Goal: Task Accomplishment & Management: Complete application form

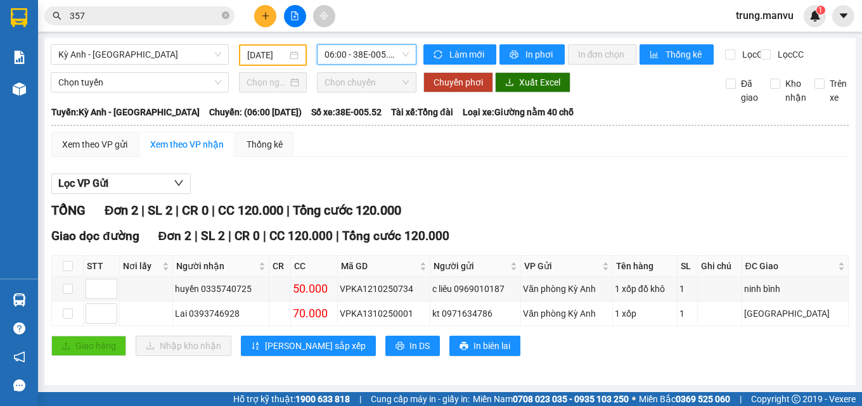
click at [268, 22] on button at bounding box center [265, 16] width 22 height 22
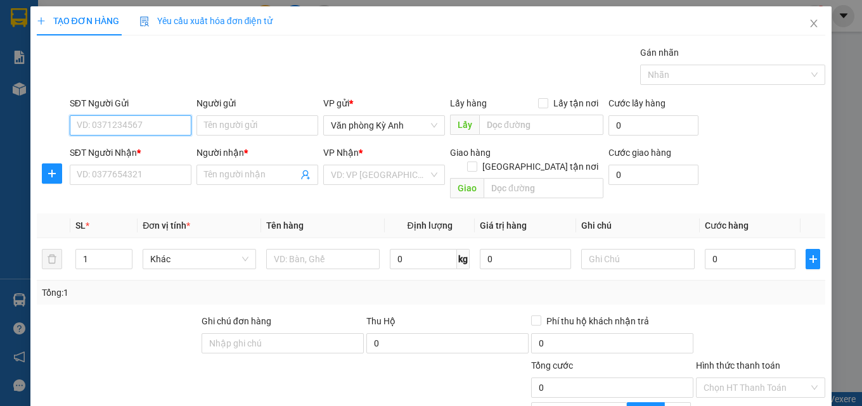
click at [145, 122] on input "SĐT Người Gửi" at bounding box center [131, 125] width 122 height 20
click at [127, 127] on input "SĐT Người Gửi" at bounding box center [131, 125] width 122 height 20
type input "0325482279"
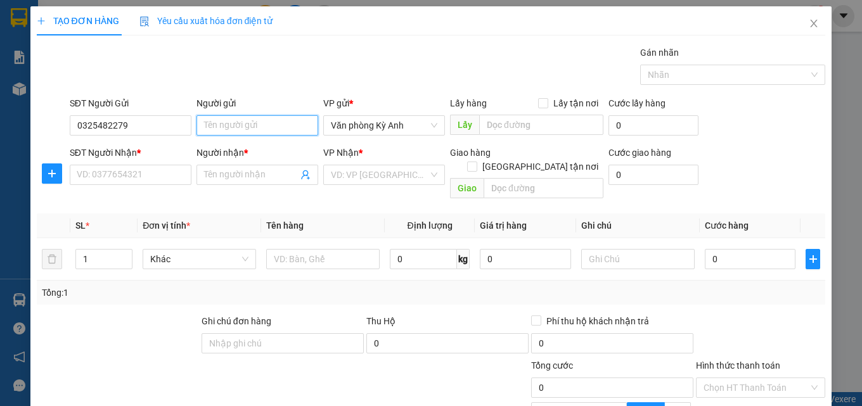
click at [225, 125] on input "Người gửi" at bounding box center [257, 125] width 122 height 20
type input "c Tuế"
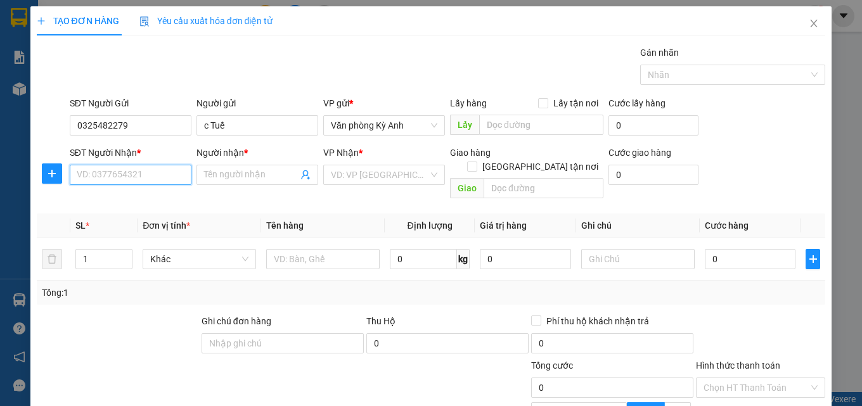
click at [118, 173] on input "SĐT Người Nhận *" at bounding box center [131, 175] width 122 height 20
type input "0358290999"
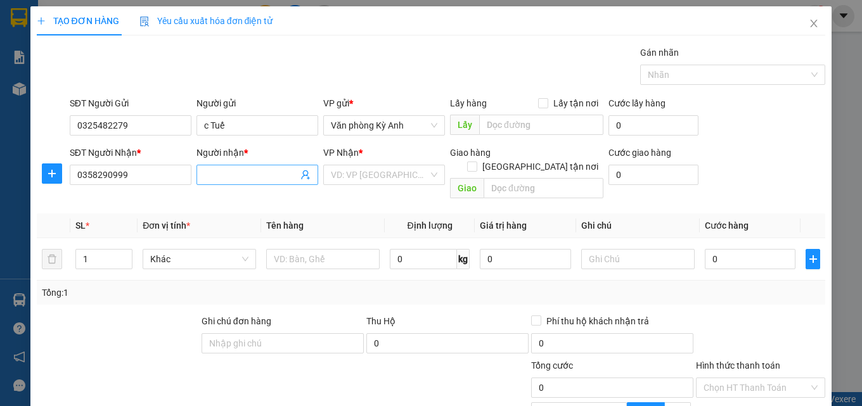
click at [255, 174] on input "Người nhận *" at bounding box center [251, 175] width 94 height 14
type input "c thuận"
click at [407, 176] on input "search" at bounding box center [380, 174] width 98 height 19
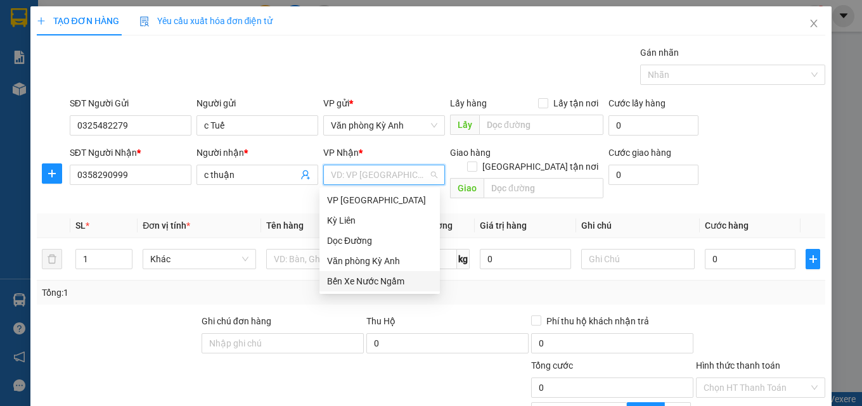
click at [382, 279] on div "Bến Xe Nước Ngầm" at bounding box center [379, 281] width 105 height 14
click at [382, 286] on div "Tổng: 1" at bounding box center [431, 293] width 779 height 14
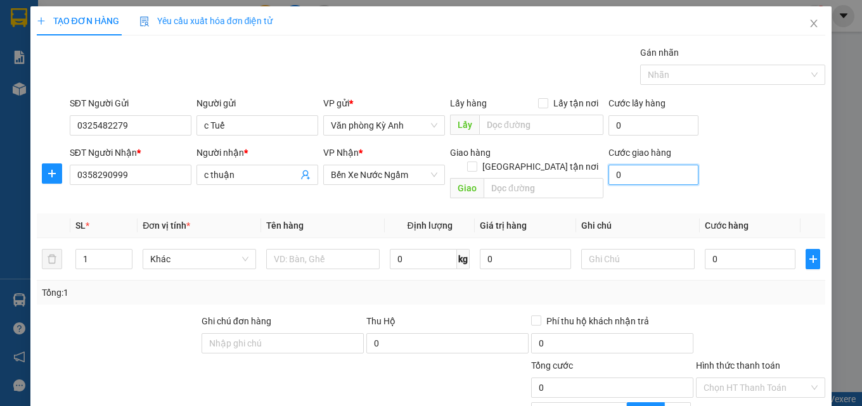
click at [624, 172] on input "0" at bounding box center [653, 175] width 90 height 20
type input "5"
type input "50"
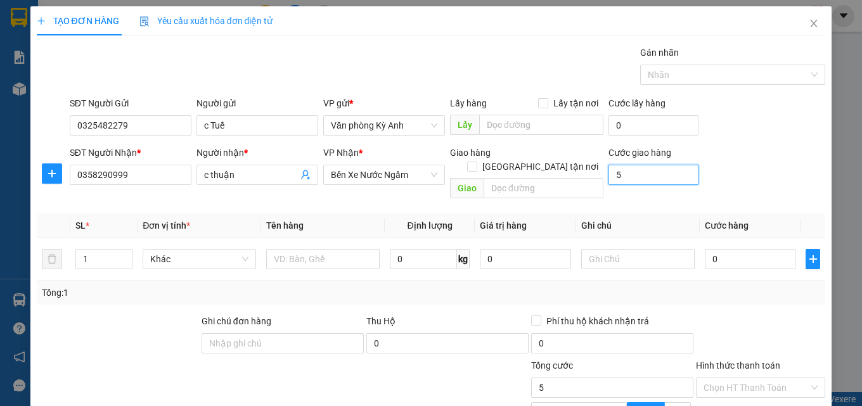
type input "50"
type input "500"
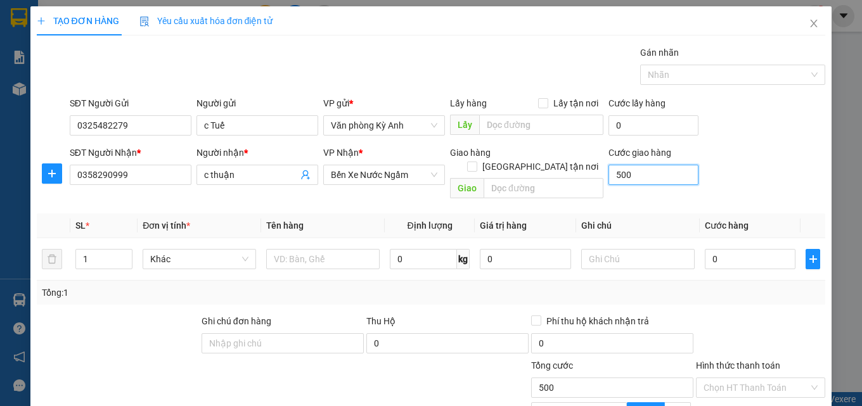
type input "5.000"
type input "50.000"
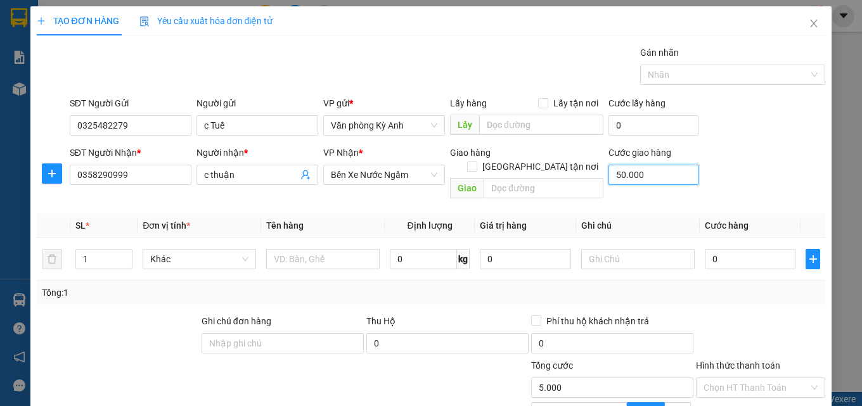
type input "50.000"
type input "500.000"
type input "50.000"
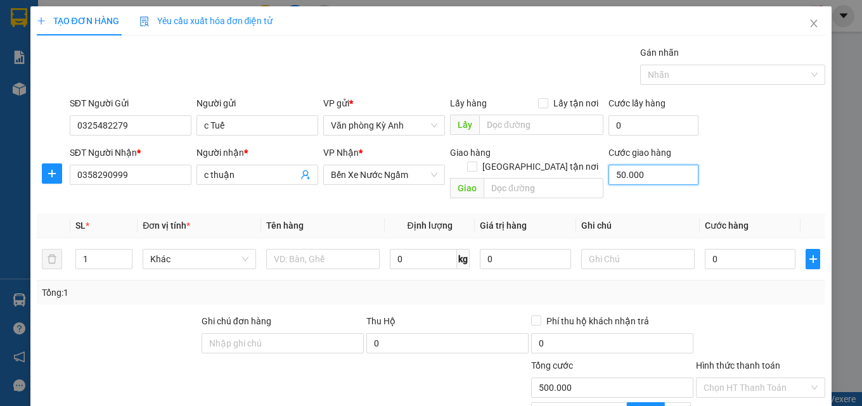
type input "50.000"
click at [644, 171] on input "50.000" at bounding box center [653, 175] width 90 height 20
type input "5.000"
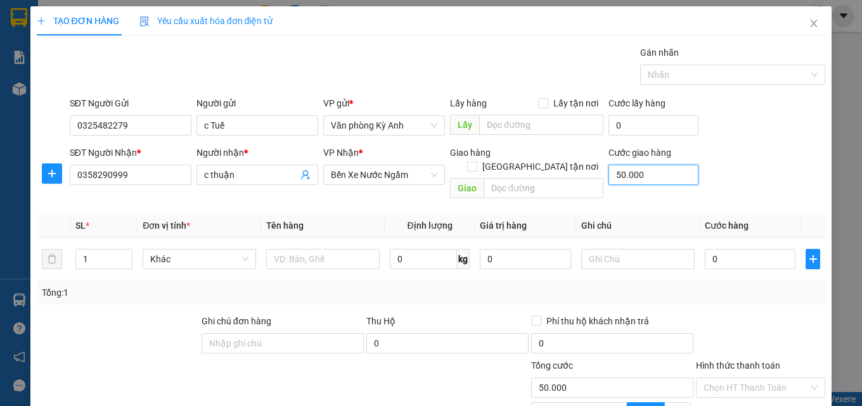
type input "5.000"
type input "0"
click at [732, 249] on input "0" at bounding box center [750, 259] width 91 height 20
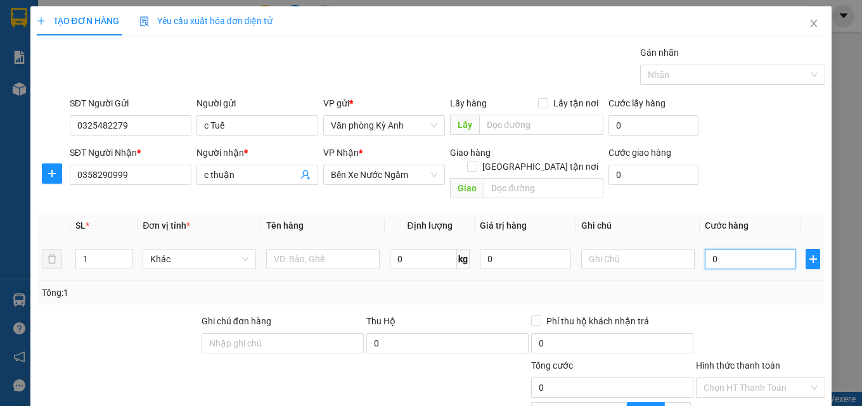
type input "5"
type input "50"
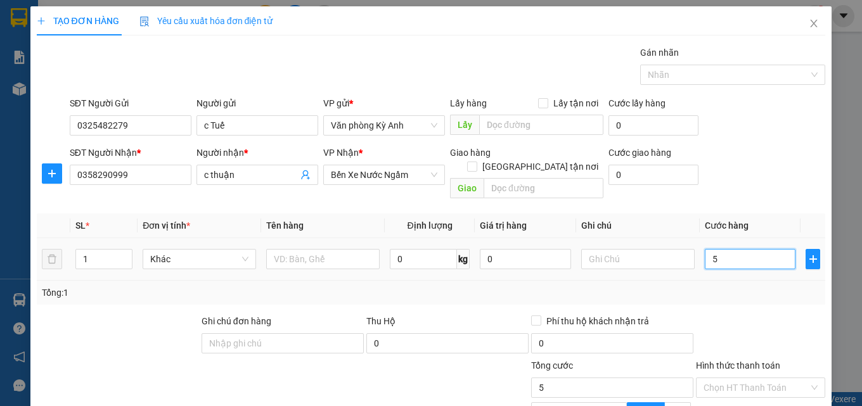
type input "50"
type input "500"
type input "5.000"
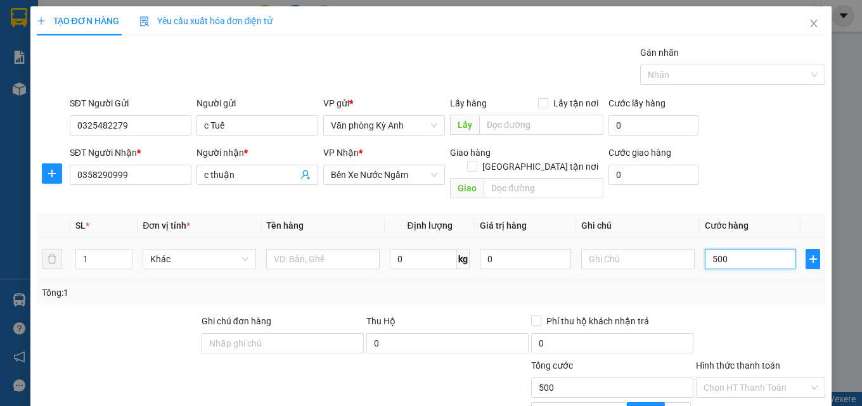
type input "5.000"
type input "50.000"
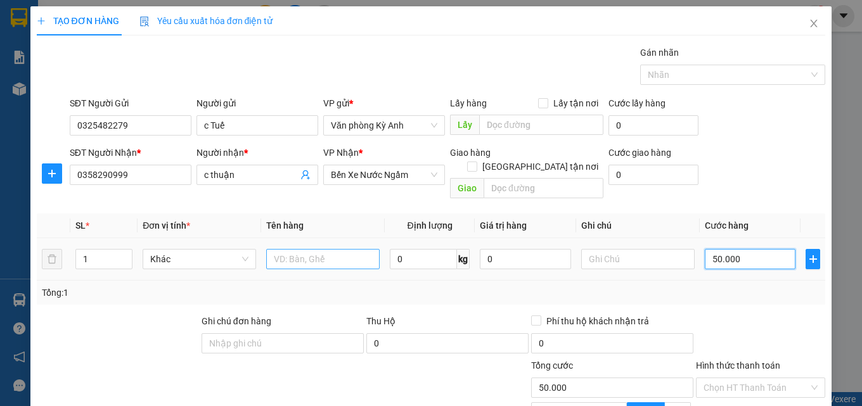
type input "50.000"
click at [314, 249] on input "text" at bounding box center [322, 259] width 113 height 20
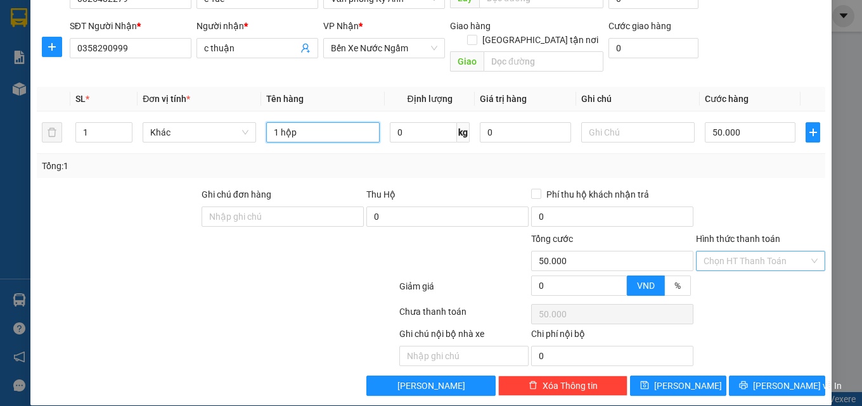
type input "1 hộp"
click at [747, 252] on input "Hình thức thanh toán" at bounding box center [755, 261] width 105 height 19
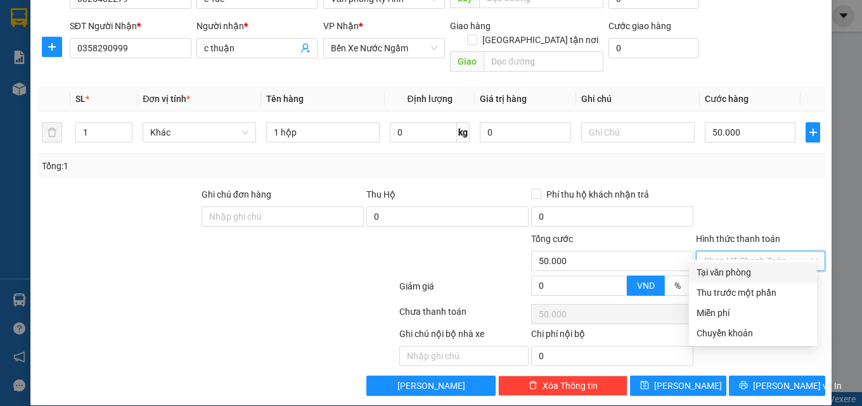
click at [740, 273] on div "Tại văn phòng" at bounding box center [753, 273] width 113 height 14
type input "0"
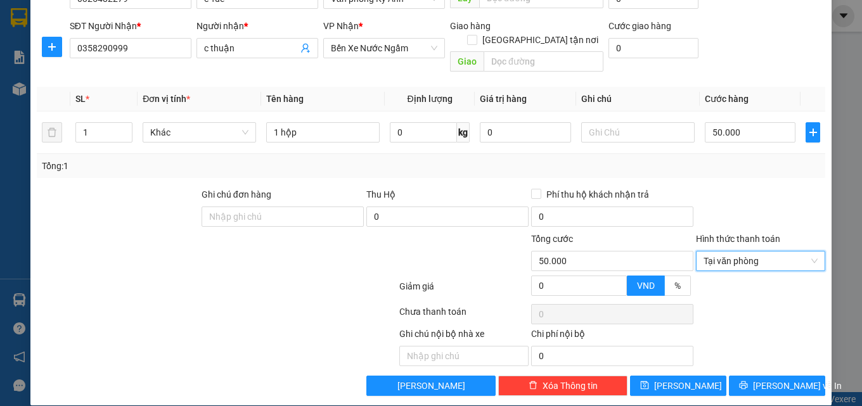
scroll to position [127, 0]
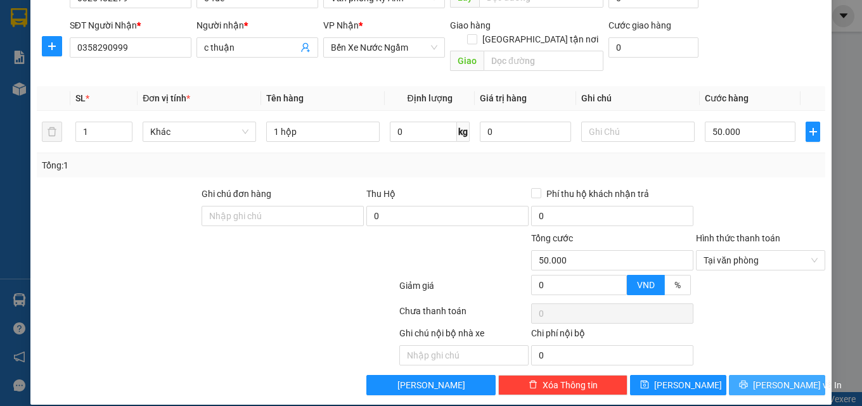
click at [754, 375] on button "[PERSON_NAME] và In" at bounding box center [777, 385] width 96 height 20
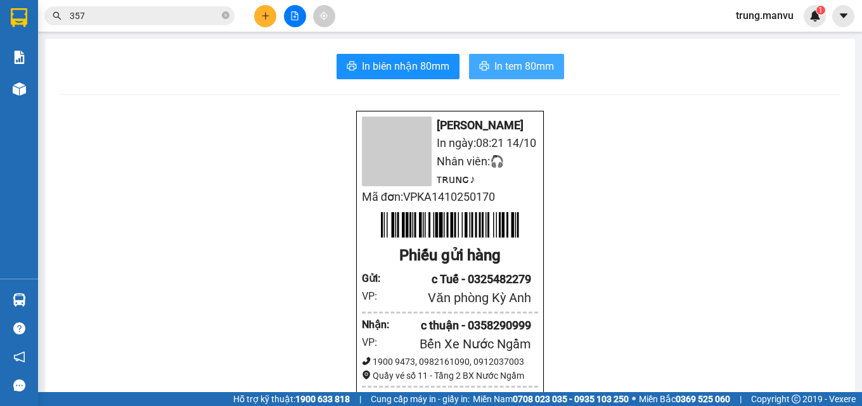
click at [504, 65] on span "In tem 80mm" at bounding box center [524, 66] width 60 height 16
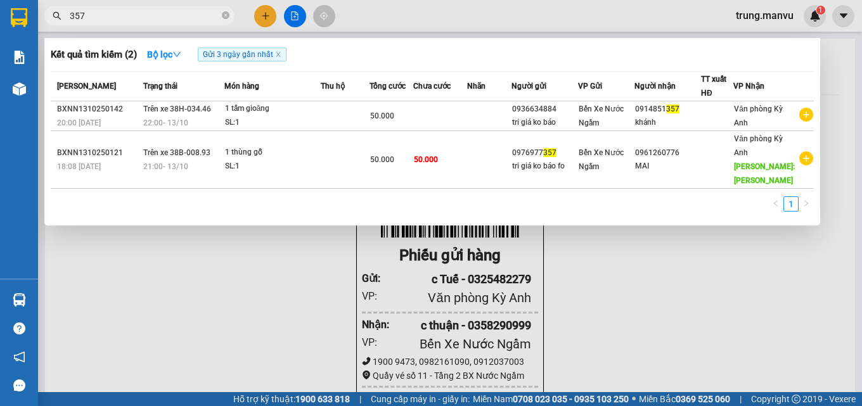
click at [104, 14] on input "357" at bounding box center [145, 16] width 150 height 14
type input "3"
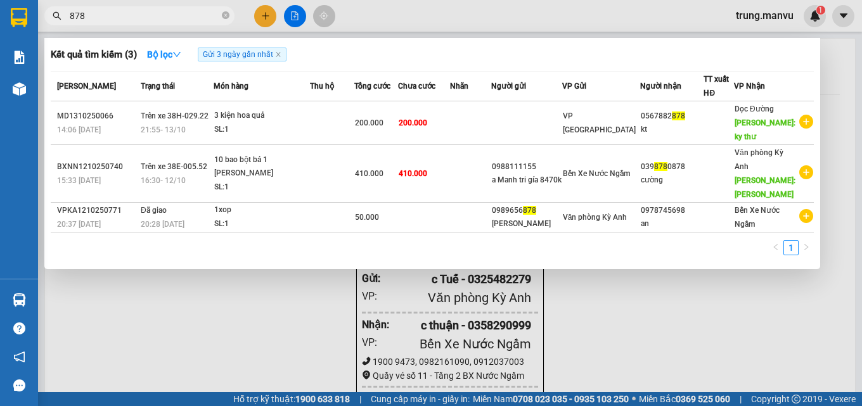
click at [93, 14] on input "878" at bounding box center [145, 16] width 150 height 14
type input "8"
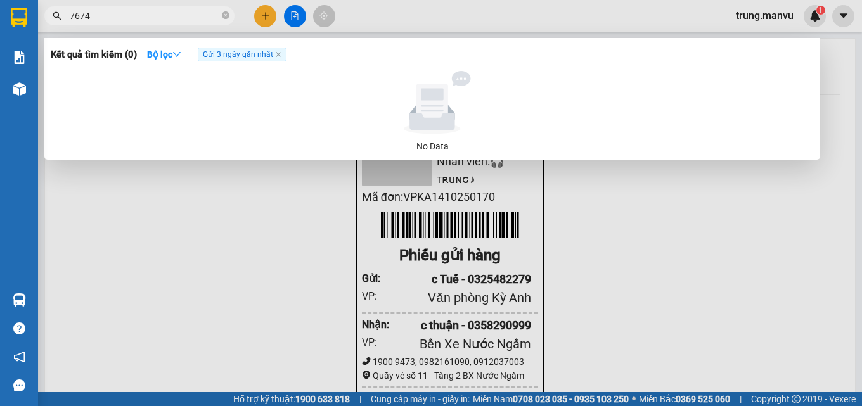
click at [89, 15] on input "7674" at bounding box center [145, 16] width 150 height 14
type input "7"
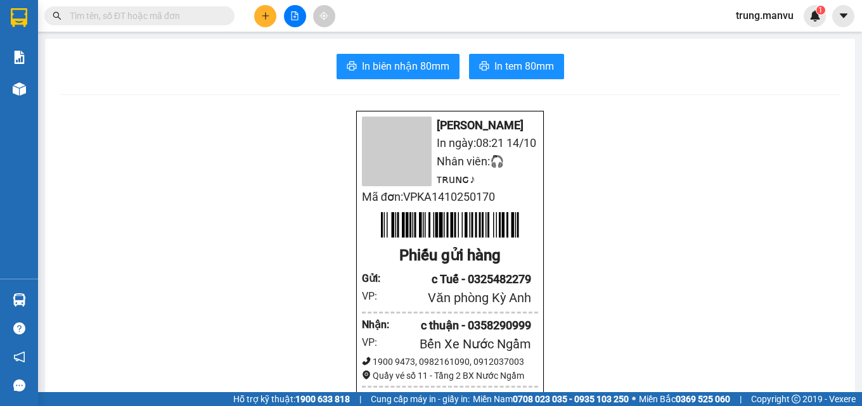
click at [138, 16] on input "text" at bounding box center [145, 16] width 150 height 14
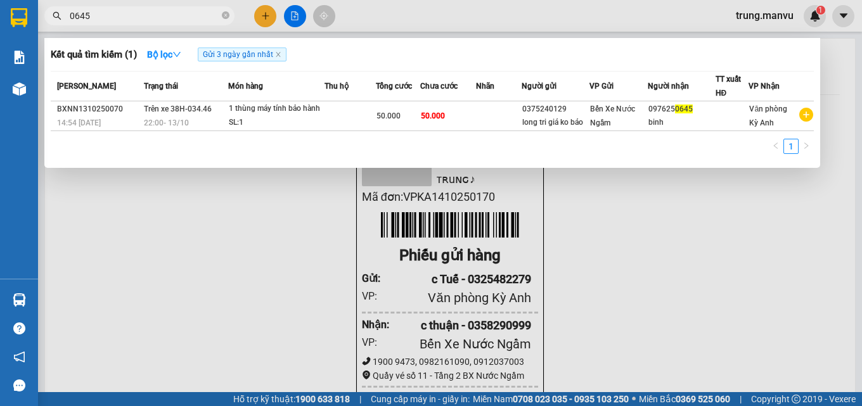
click at [106, 12] on input "0645" at bounding box center [145, 16] width 150 height 14
type input "0"
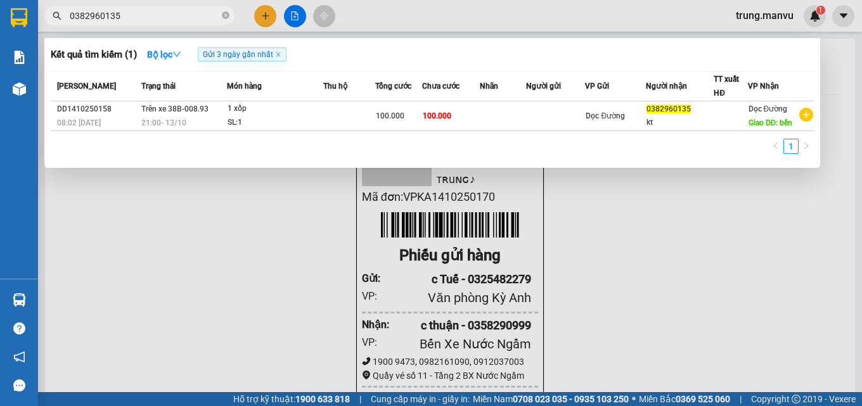
type input "0382960135"
